Goal: Go to known website: Access a specific website the user already knows

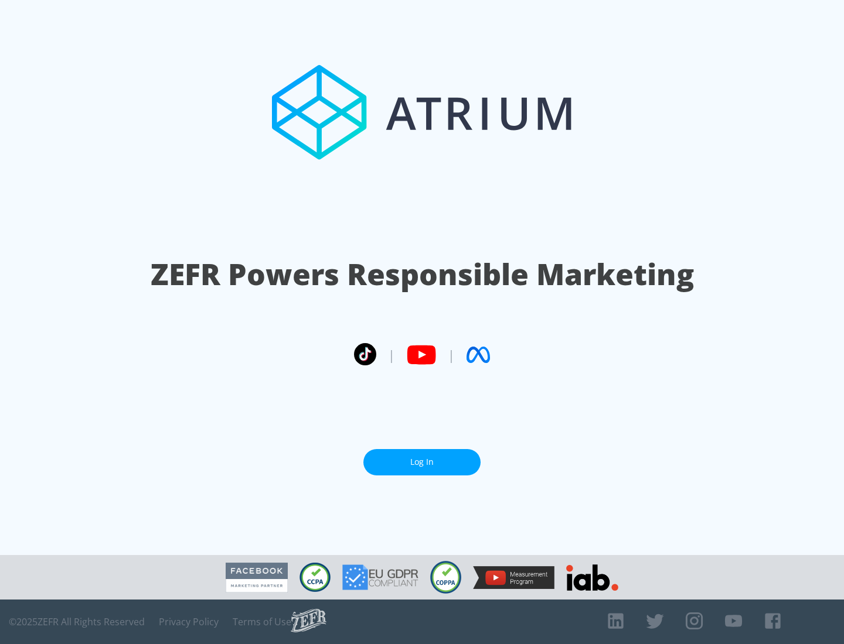
click at [422, 462] on link "Log In" at bounding box center [421, 462] width 117 height 26
